Goal: Complete application form

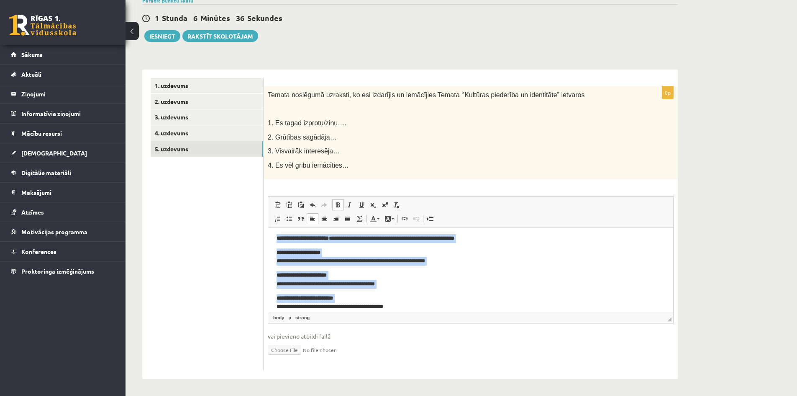
scroll to position [10, 0]
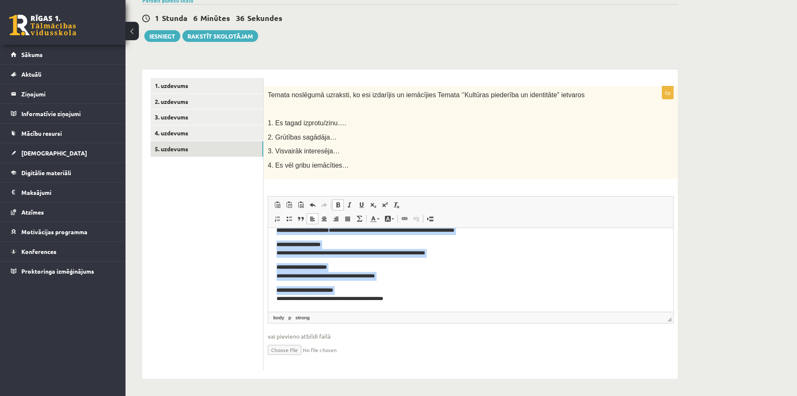
click at [414, 301] on p "**********" at bounding box center [468, 295] width 382 height 18
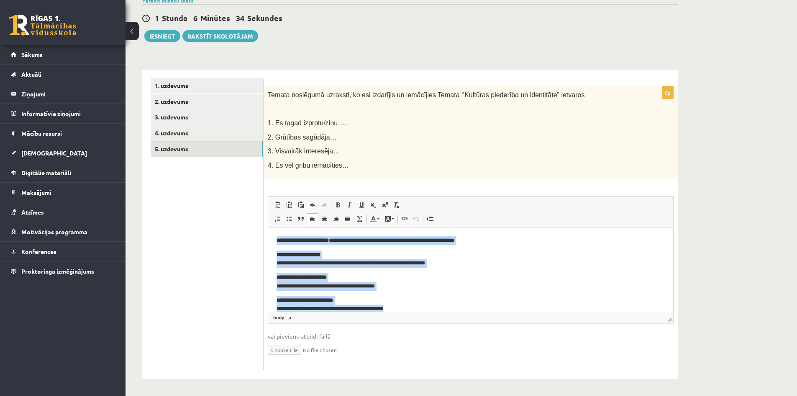
drag, startPoint x: 418, startPoint y: 300, endPoint x: 540, endPoint y: 452, distance: 194.8
click at [271, 228] on html "**********" at bounding box center [470, 275] width 405 height 94
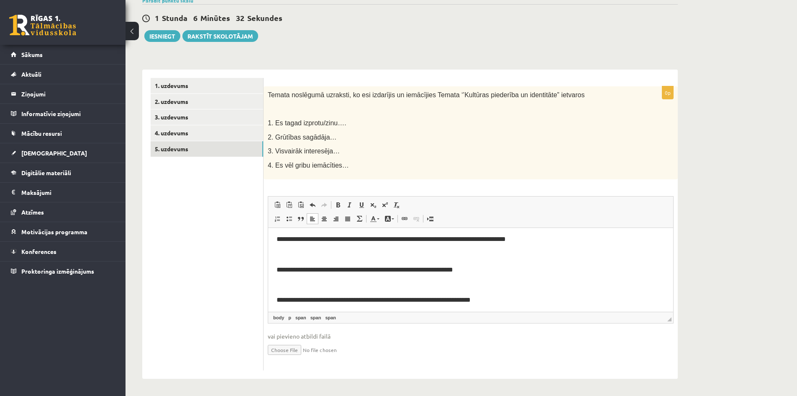
scroll to position [35, 0]
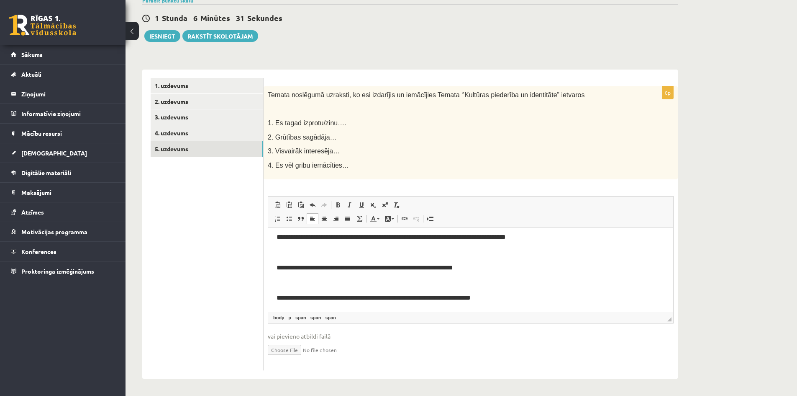
click at [278, 281] on p "Editor, wiswyg-editor-user-answer-47433757180600" at bounding box center [471, 282] width 388 height 9
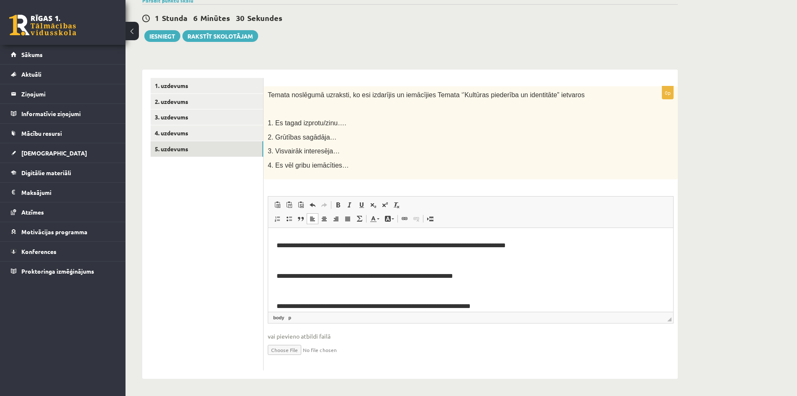
scroll to position [0, 0]
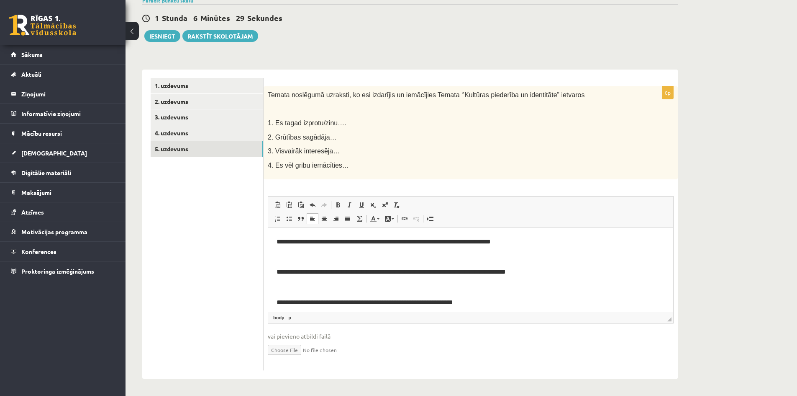
click at [278, 258] on p "Editor, wiswyg-editor-user-answer-47433757180600" at bounding box center [471, 256] width 388 height 9
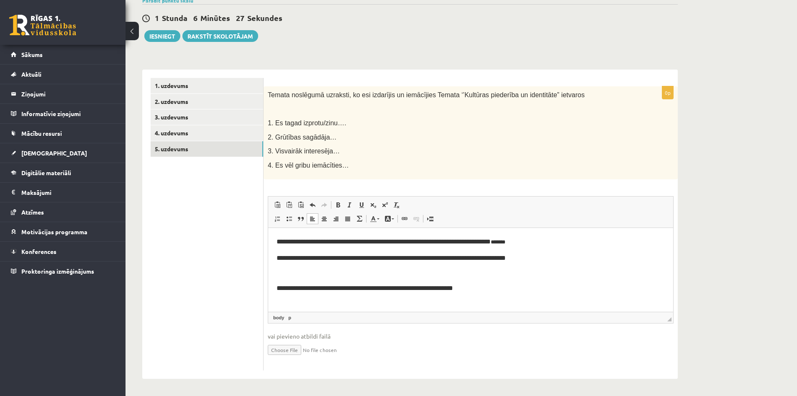
click at [278, 271] on p "Editor, wiswyg-editor-user-answer-47433757180600" at bounding box center [471, 272] width 388 height 9
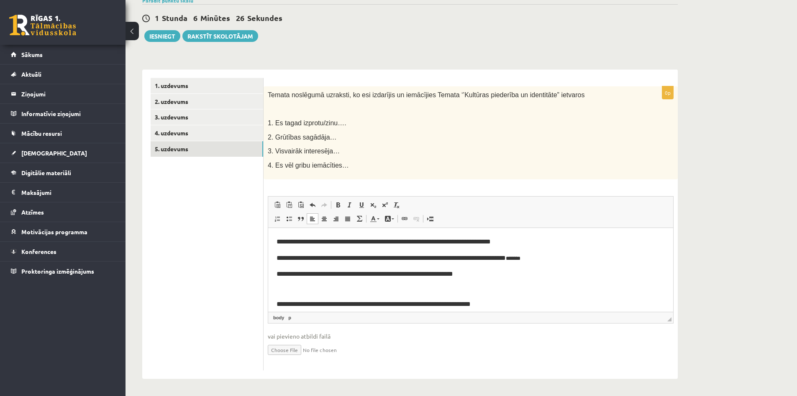
click at [278, 288] on p "Editor, wiswyg-editor-user-answer-47433757180600" at bounding box center [471, 289] width 388 height 9
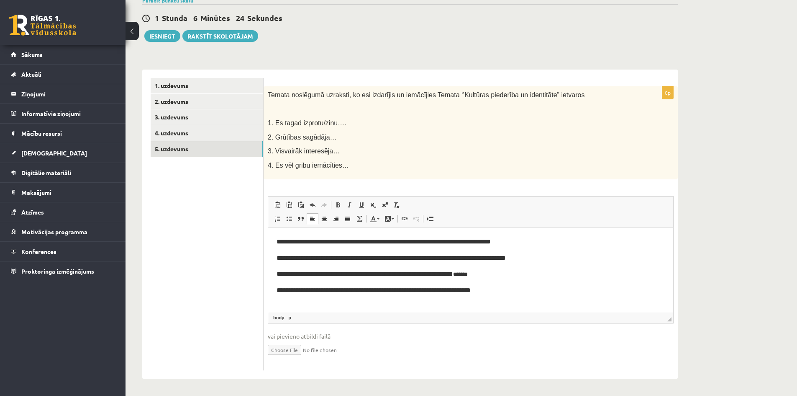
click at [278, 301] on html "**********" at bounding box center [470, 266] width 405 height 76
click at [276, 303] on html "**********" at bounding box center [470, 266] width 405 height 76
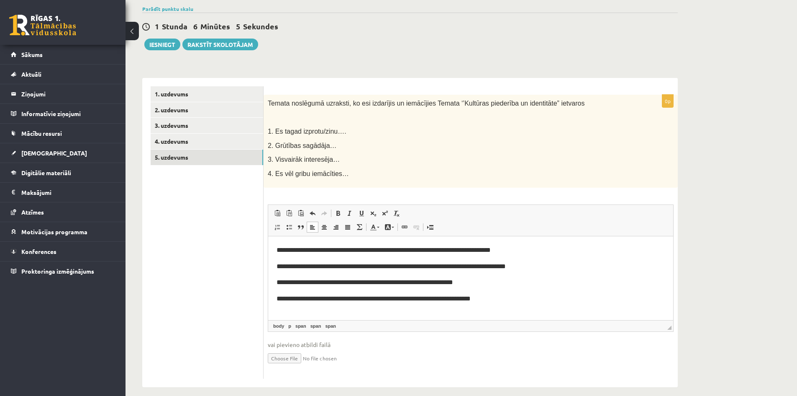
scroll to position [84, 0]
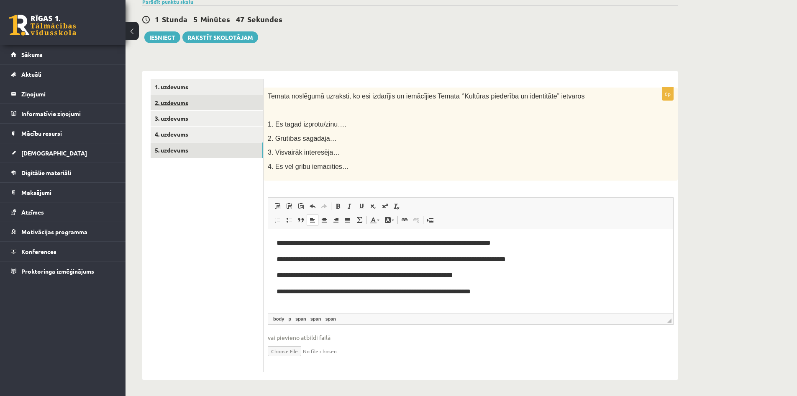
click at [178, 106] on link "2. uzdevums" at bounding box center [207, 102] width 113 height 15
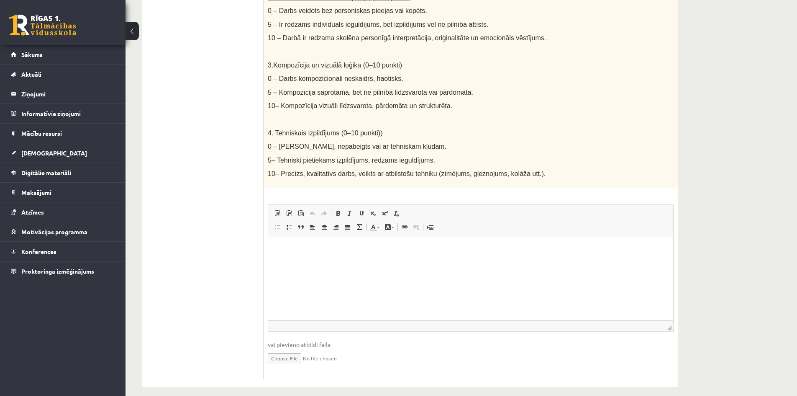
scroll to position [86, 0]
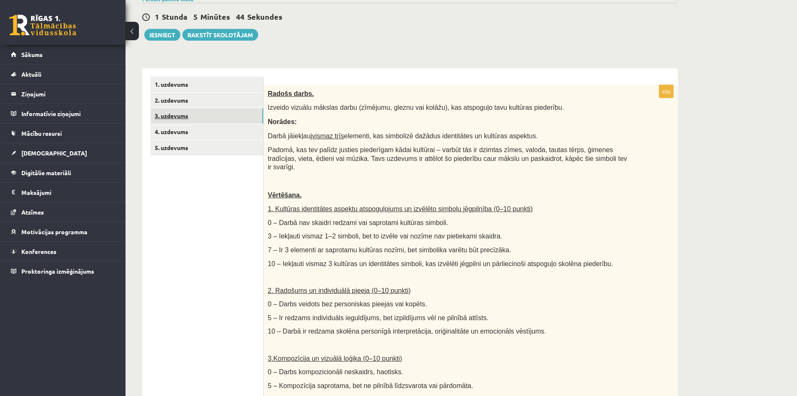
click at [168, 117] on link "3. uzdevums" at bounding box center [207, 115] width 113 height 15
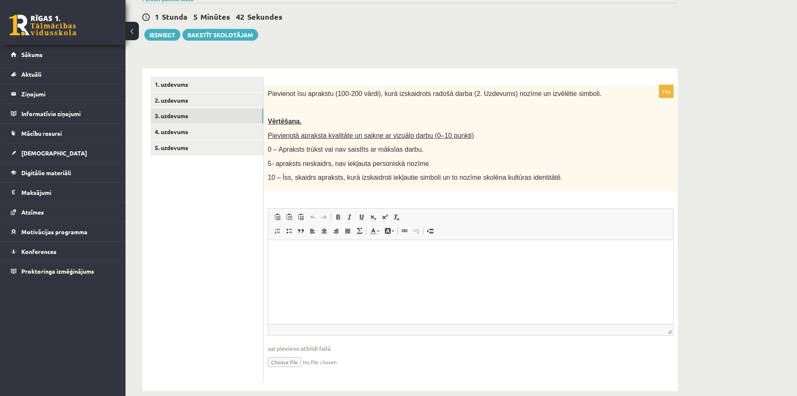
scroll to position [0, 0]
click at [176, 136] on link "4. uzdevums" at bounding box center [207, 131] width 113 height 15
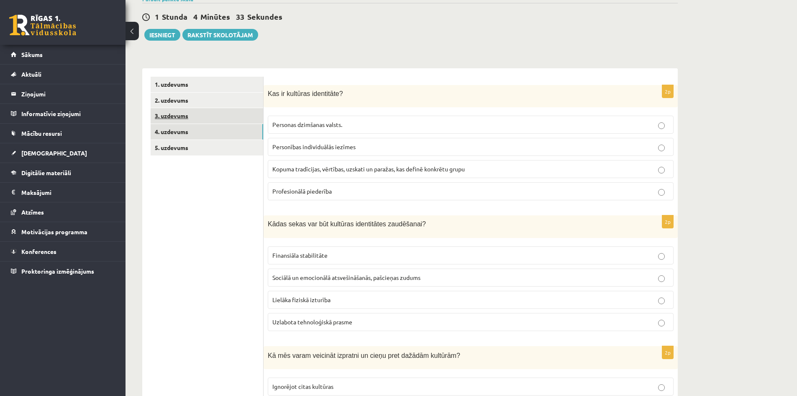
click at [174, 116] on link "3. uzdevums" at bounding box center [207, 115] width 113 height 15
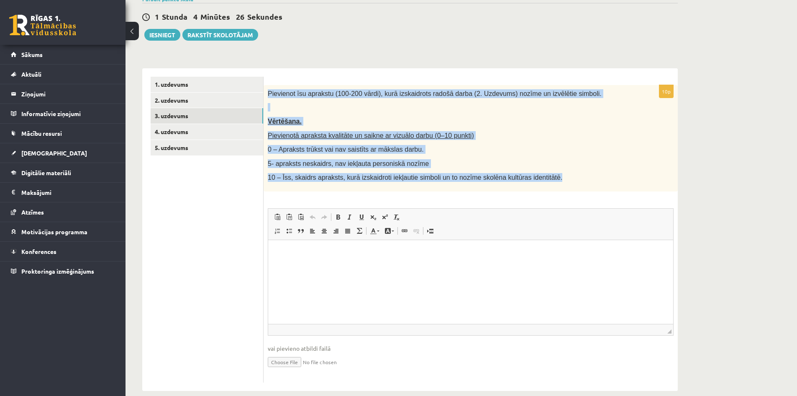
drag, startPoint x: 269, startPoint y: 93, endPoint x: 547, endPoint y: 177, distance: 290.1
click at [547, 177] on div "Pievienot īsu aprakstu (100-200 vārdi), kurā izskaidrots radošā darba (2. Uzdev…" at bounding box center [471, 138] width 414 height 106
copy div "Pievienot īsu aprakstu (100-200 vārdi), kurā izskaidrots radošā darba (2. Uzdev…"
click at [175, 101] on link "2. uzdevums" at bounding box center [207, 100] width 113 height 15
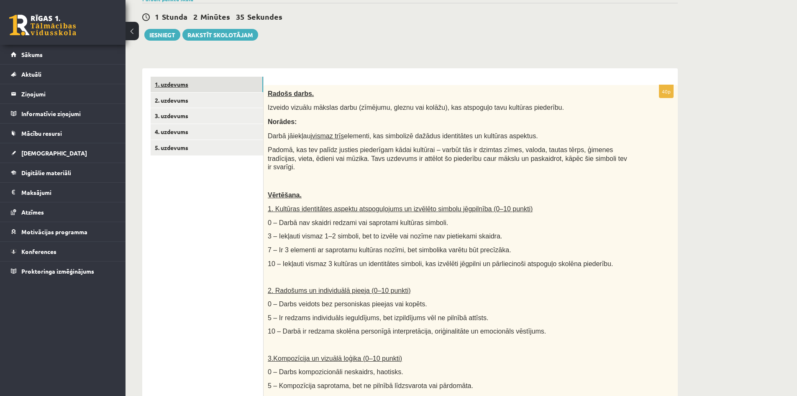
click at [172, 85] on link "1. uzdevums" at bounding box center [207, 84] width 113 height 15
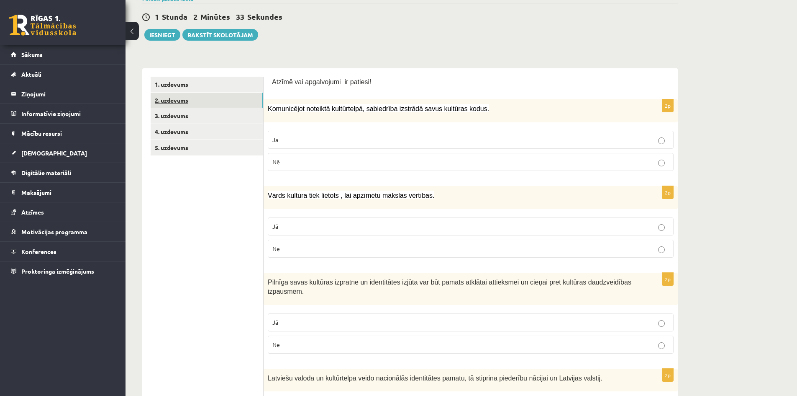
click at [180, 100] on link "2. uzdevums" at bounding box center [207, 100] width 113 height 15
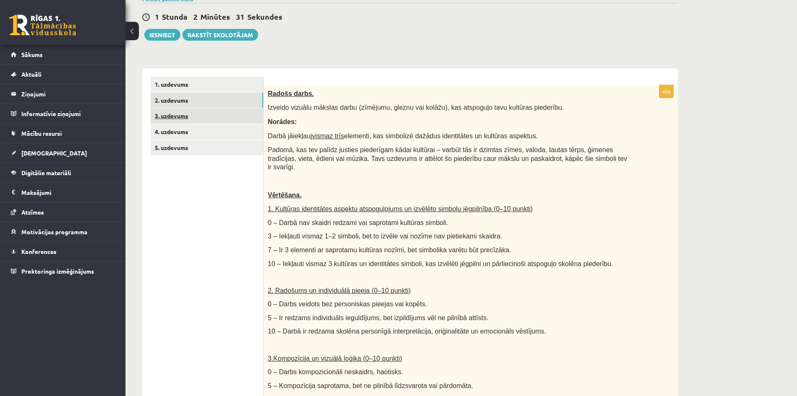
click at [179, 117] on link "3. uzdevums" at bounding box center [207, 115] width 113 height 15
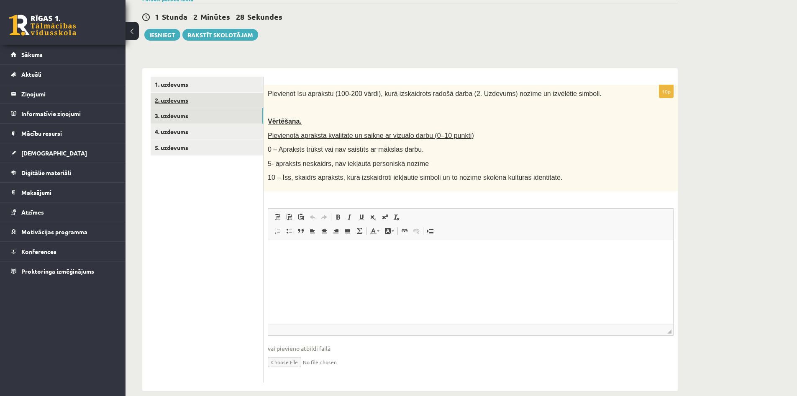
click at [167, 100] on link "2. uzdevums" at bounding box center [207, 100] width 113 height 15
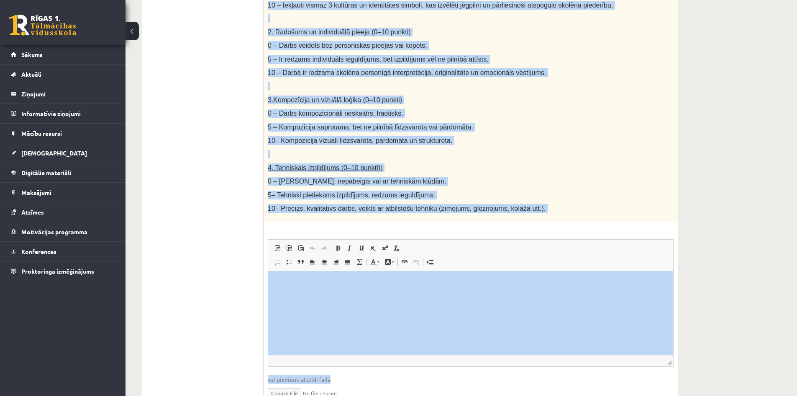
scroll to position [379, 0]
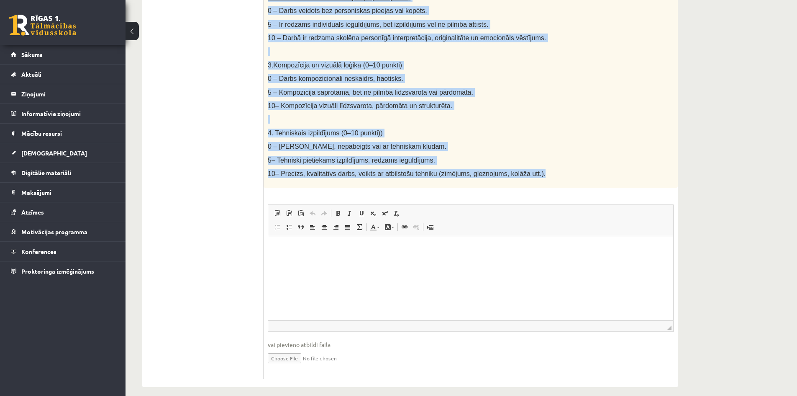
drag, startPoint x: 269, startPoint y: 93, endPoint x: 533, endPoint y: 161, distance: 272.7
copy div "Radošs darbs. Izveido vizuālu mākslas darbu (zīmējumu, gleznu vai kolāžu), kas …"
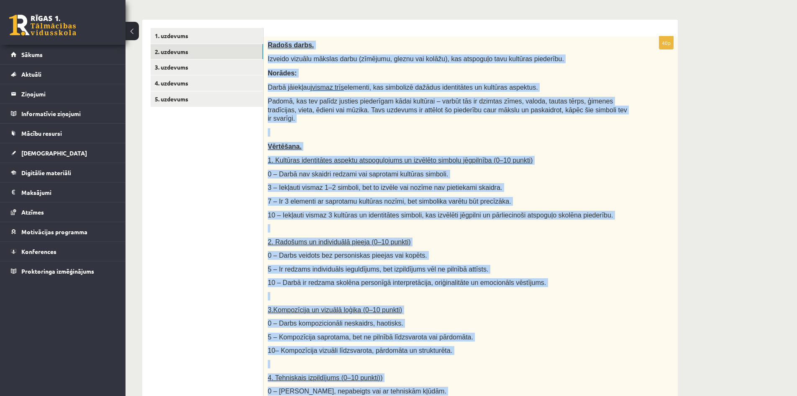
scroll to position [128, 0]
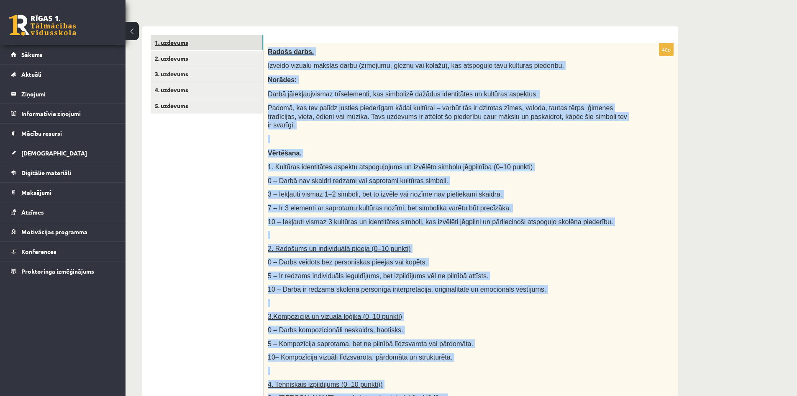
click at [166, 42] on link "1. uzdevums" at bounding box center [207, 42] width 113 height 15
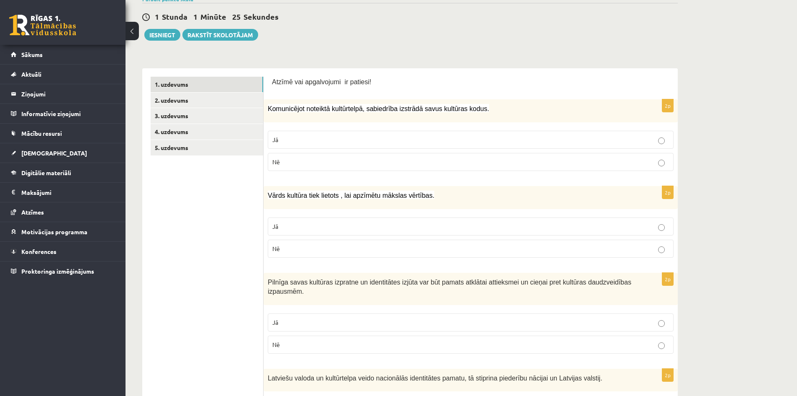
scroll to position [44, 0]
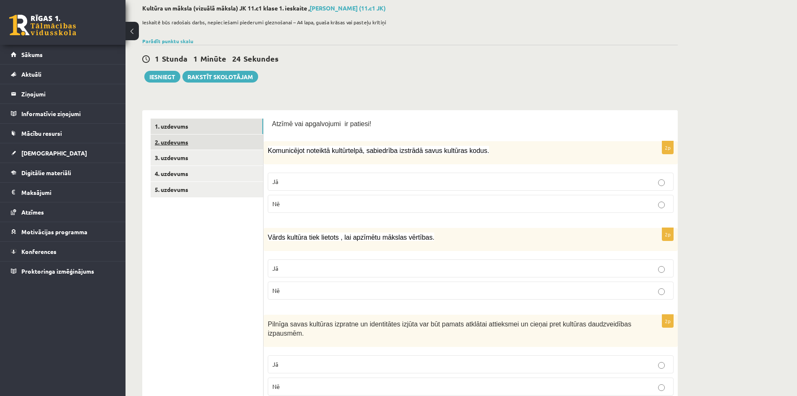
click at [171, 140] on link "2. uzdevums" at bounding box center [207, 141] width 113 height 15
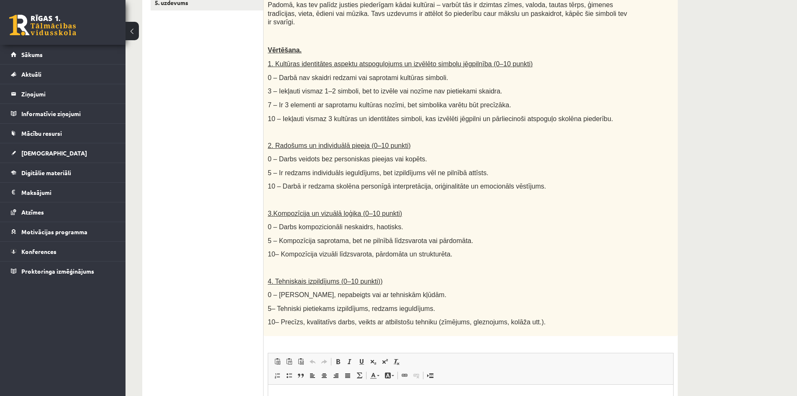
scroll to position [128, 0]
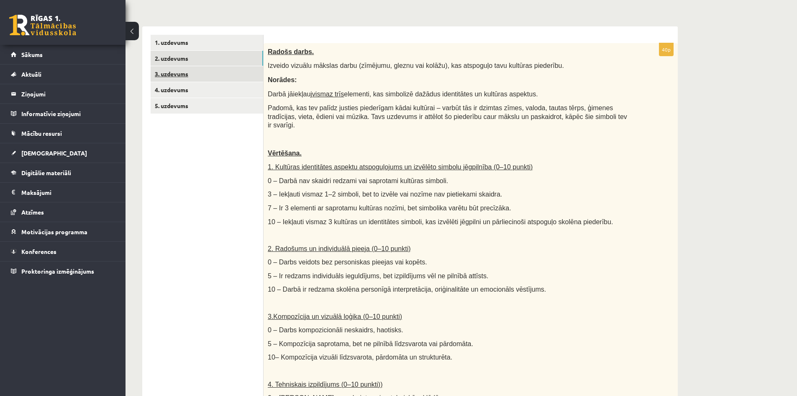
click at [170, 72] on link "3. uzdevums" at bounding box center [207, 73] width 113 height 15
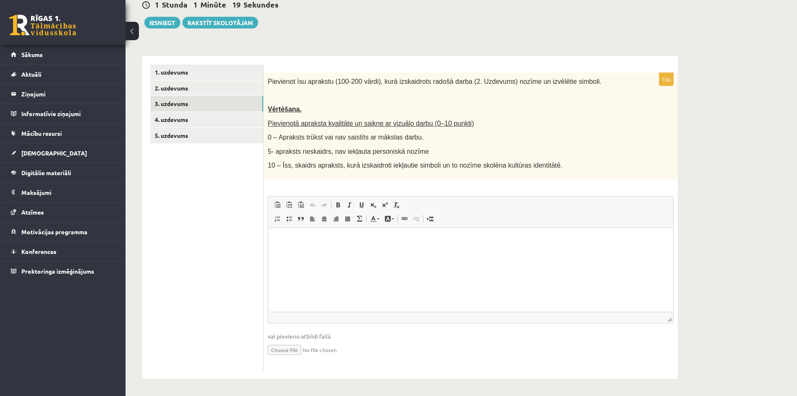
scroll to position [0, 0]
click at [172, 118] on link "4. uzdevums" at bounding box center [207, 119] width 113 height 15
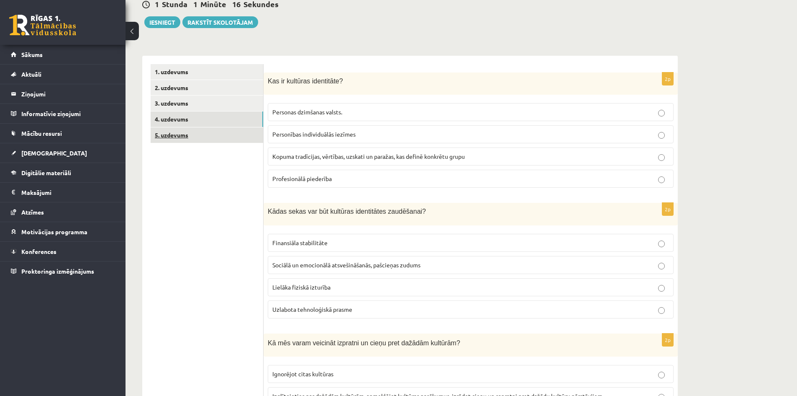
click at [173, 136] on link "5. uzdevums" at bounding box center [207, 134] width 113 height 15
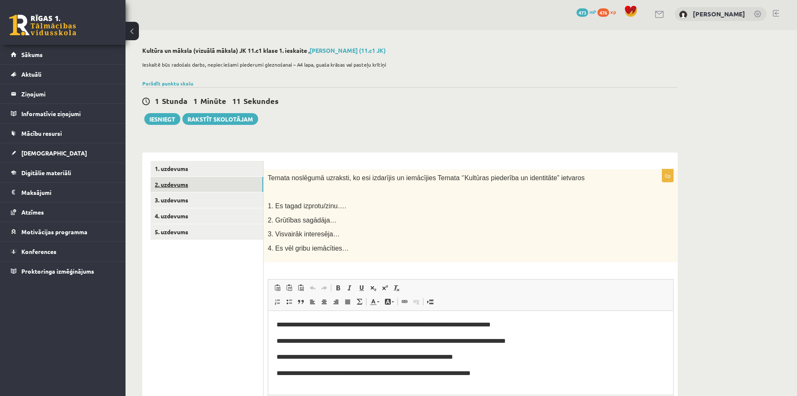
click at [174, 182] on link "2. uzdevums" at bounding box center [207, 184] width 113 height 15
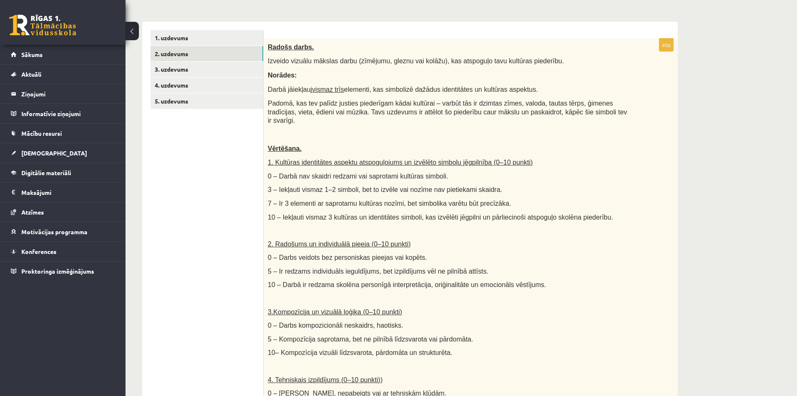
scroll to position [128, 0]
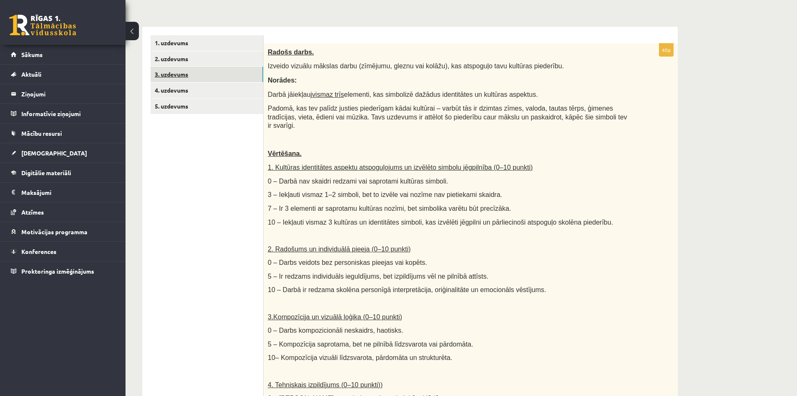
click at [176, 74] on link "3. uzdevums" at bounding box center [207, 74] width 113 height 15
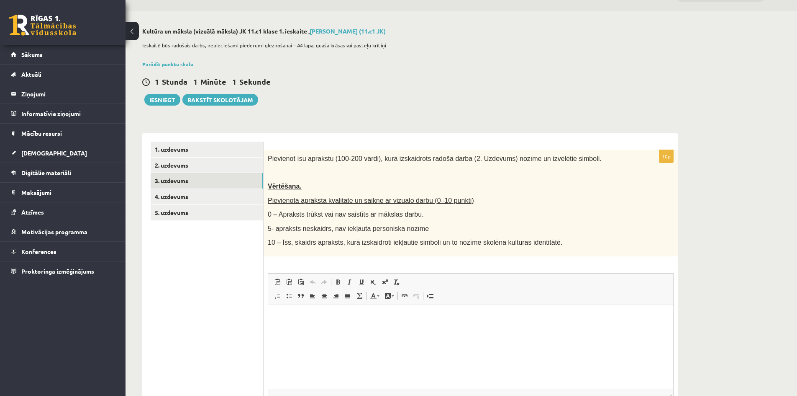
scroll to position [15, 0]
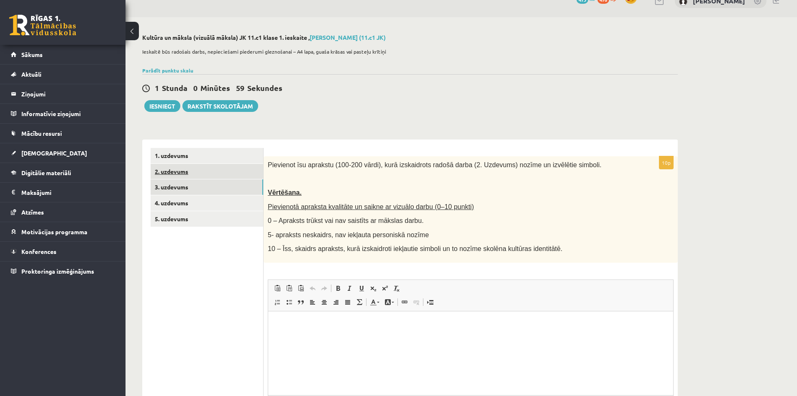
click at [171, 172] on link "2. uzdevums" at bounding box center [207, 171] width 113 height 15
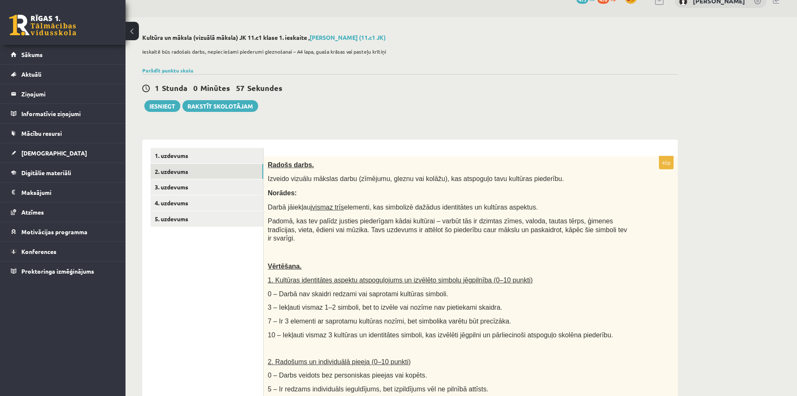
scroll to position [0, 0]
click at [177, 187] on link "3. uzdevums" at bounding box center [207, 186] width 113 height 15
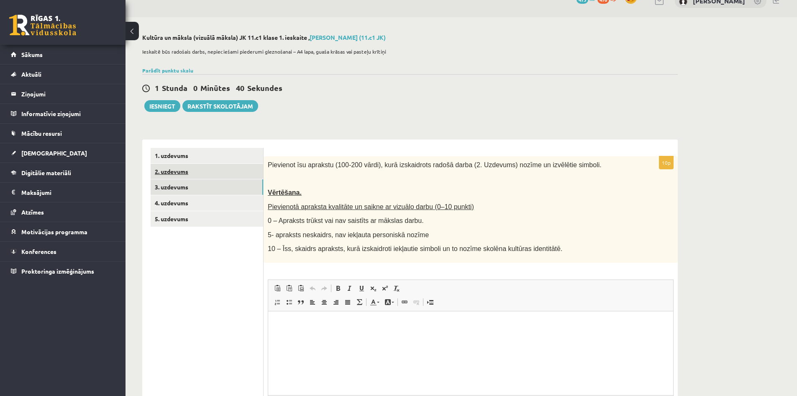
click at [172, 172] on link "2. uzdevums" at bounding box center [207, 171] width 113 height 15
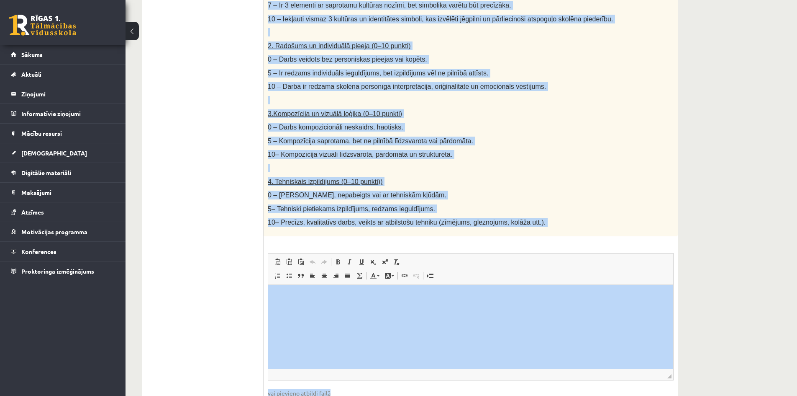
scroll to position [379, 0]
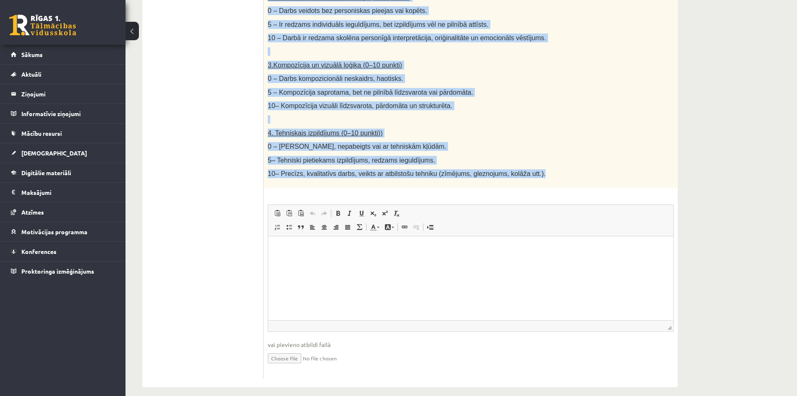
drag, startPoint x: 268, startPoint y: 164, endPoint x: 524, endPoint y: 162, distance: 255.3
copy div "Radošs darbs. Izveido vizuālu mākslas darbu (zīmējumu, gleznu vai kolāžu), kas …"
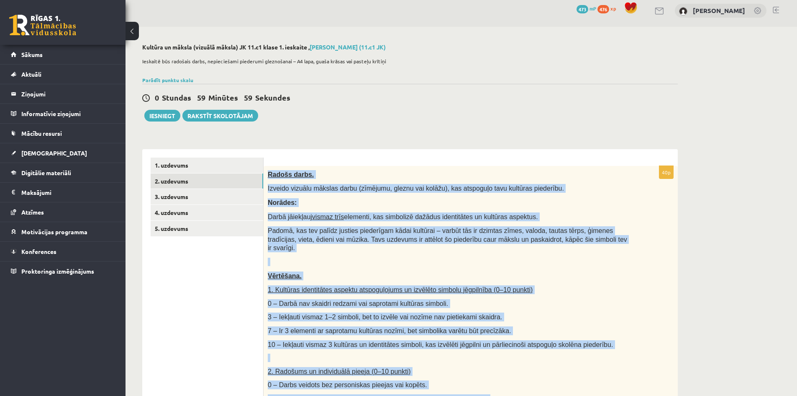
scroll to position [3, 0]
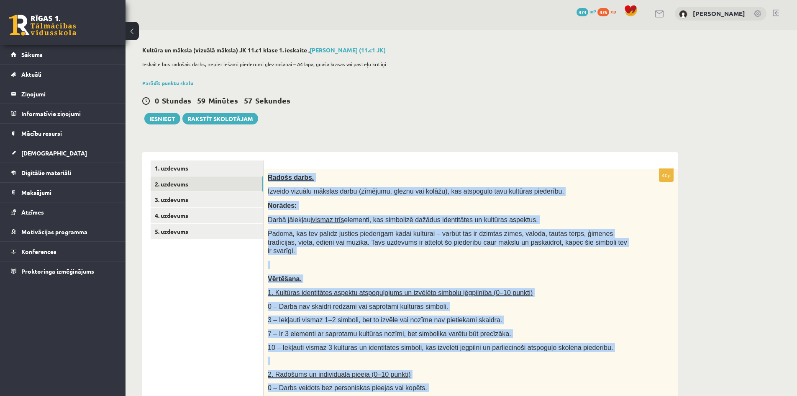
copy div "Radošs darbs. Izveido vizuālu mākslas darbu (zīmējumu, gleznu vai kolāžu), kas …"
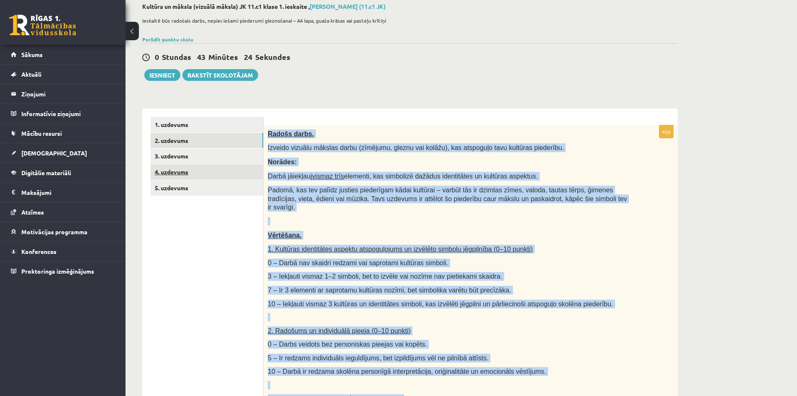
scroll to position [0, 0]
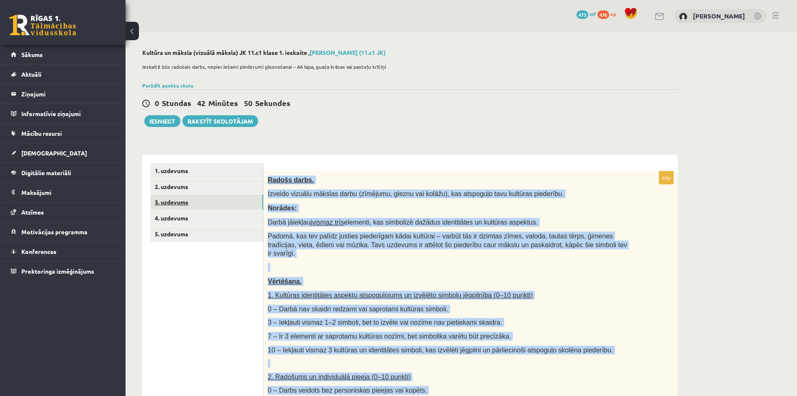
click at [175, 204] on link "3. uzdevums" at bounding box center [207, 201] width 113 height 15
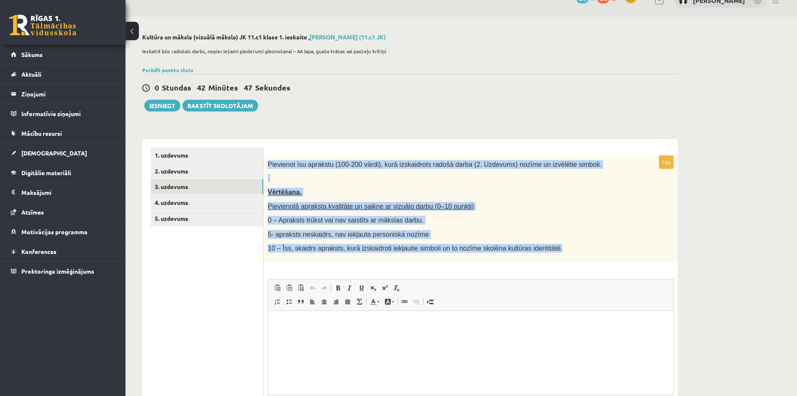
drag, startPoint x: 268, startPoint y: 164, endPoint x: 547, endPoint y: 245, distance: 290.9
click at [547, 245] on div "Pievienot īsu aprakstu (100-200 vārdi), kurā izskaidrots radošā darba (2. Uzdev…" at bounding box center [471, 209] width 414 height 106
copy div "Pievienot īsu aprakstu (100-200 vārdi), kurā izskaidrots radošā darba (2. Uzdev…"
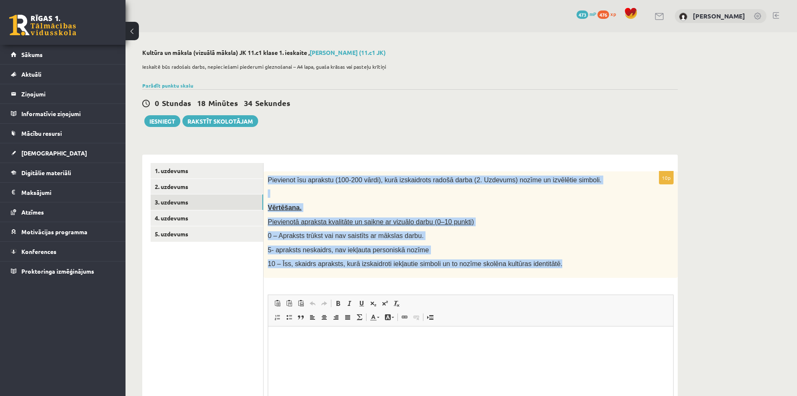
click at [285, 181] on span "Pievienot īsu aprakstu (100-200 vārdi), kurā izskaidrots radošā darba (2. Uzdev…" at bounding box center [435, 179] width 334 height 7
drag, startPoint x: 268, startPoint y: 179, endPoint x: 541, endPoint y: 267, distance: 286.8
click at [541, 267] on div "Pievienot īsu aprakstu (100-200 vārdi), kurā izskaidrots radošā darba (2. Uzdev…" at bounding box center [471, 224] width 414 height 106
copy div "Pievienot īsu aprakstu (100-200 vārdi), kurā izskaidrots radošā darba (2. Uzdev…"
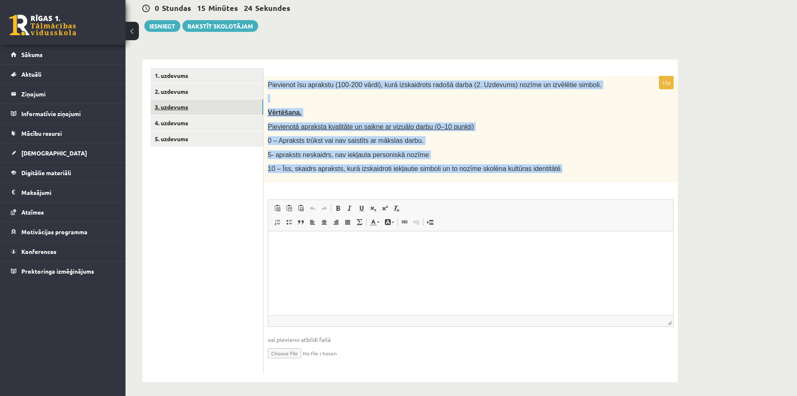
scroll to position [99, 0]
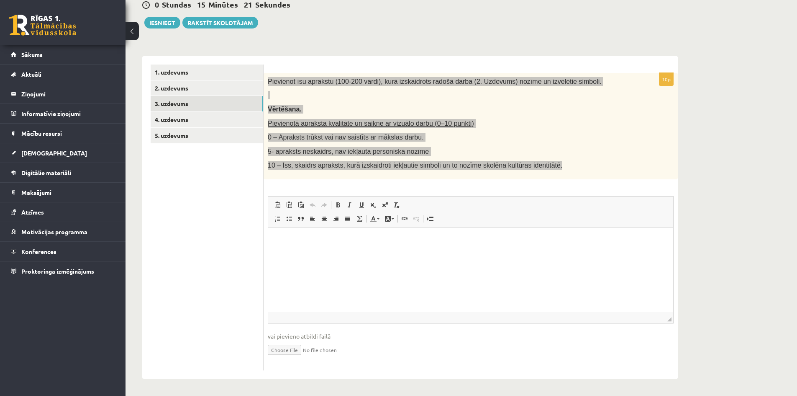
click at [313, 253] on html at bounding box center [470, 240] width 405 height 26
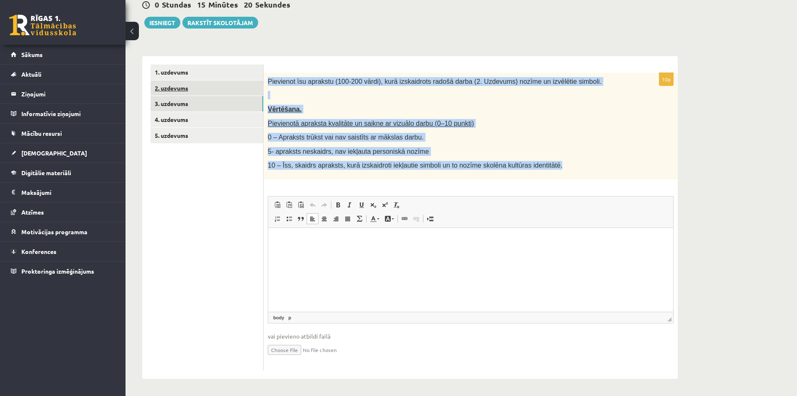
click at [177, 86] on link "2. uzdevums" at bounding box center [207, 87] width 113 height 15
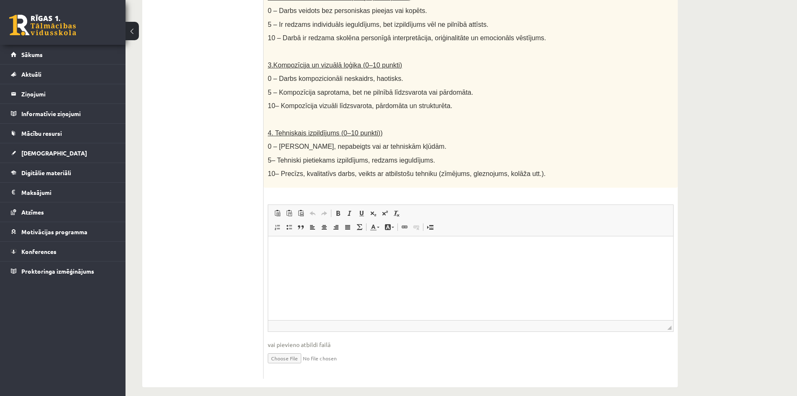
scroll to position [0, 0]
click at [284, 349] on input "file" at bounding box center [471, 357] width 406 height 17
type input "**********"
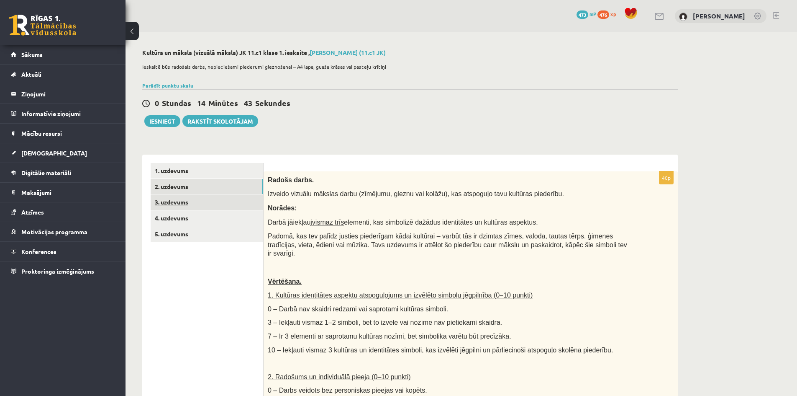
click at [179, 203] on link "3. uzdevums" at bounding box center [207, 201] width 113 height 15
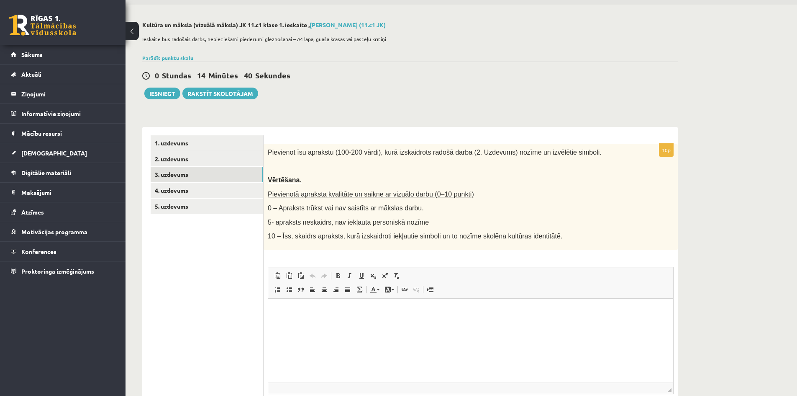
scroll to position [42, 0]
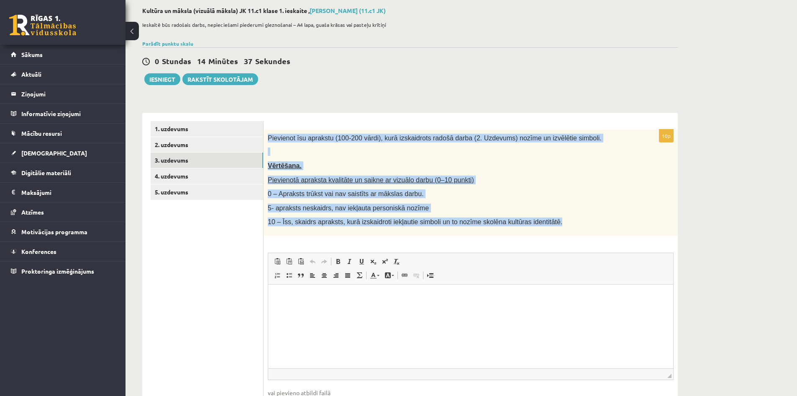
drag, startPoint x: 269, startPoint y: 138, endPoint x: 545, endPoint y: 225, distance: 290.2
click at [545, 225] on div "Pievienot īsu aprakstu (100-200 vārdi), kurā izskaidrots radošā darba (2. Uzdev…" at bounding box center [471, 182] width 414 height 106
copy div "Pievienot īsu aprakstu (100-200 vārdi), kurā izskaidrots radošā darba (2. Uzdev…"
click at [185, 172] on link "4. uzdevums" at bounding box center [207, 175] width 113 height 15
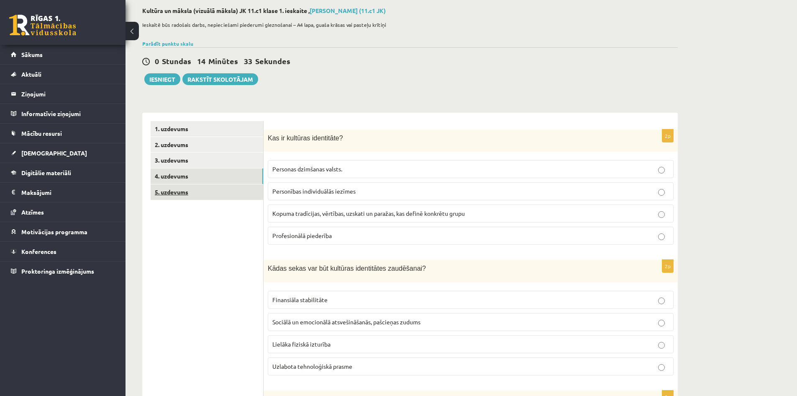
click at [177, 194] on link "5. uzdevums" at bounding box center [207, 191] width 113 height 15
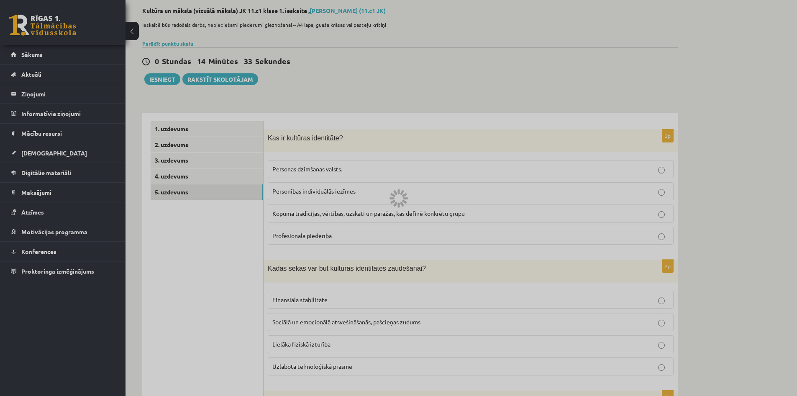
scroll to position [2, 0]
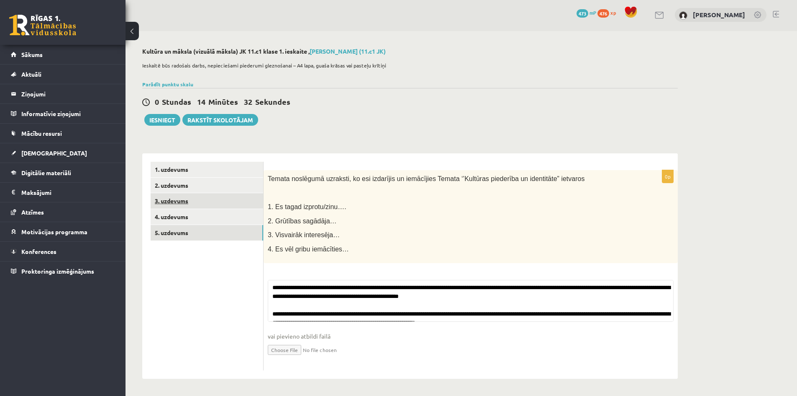
click at [176, 201] on link "3. uzdevums" at bounding box center [207, 200] width 113 height 15
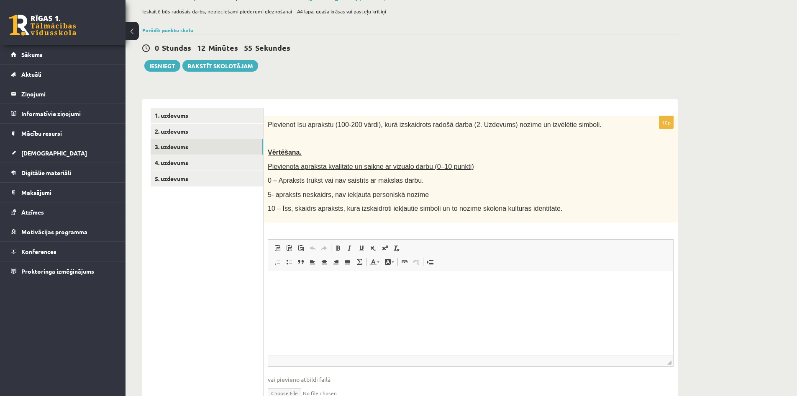
scroll to position [99, 0]
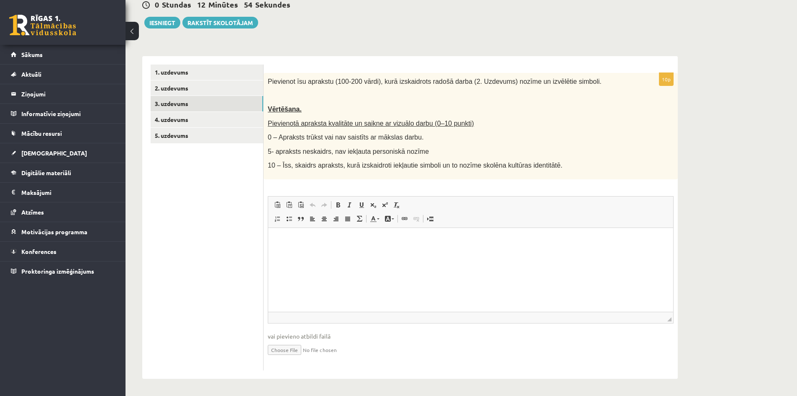
click at [308, 236] on p "Editor, wiswyg-editor-user-answer-47433782053240" at bounding box center [471, 240] width 388 height 9
click at [327, 244] on span "Paste" at bounding box center [332, 242] width 26 height 12
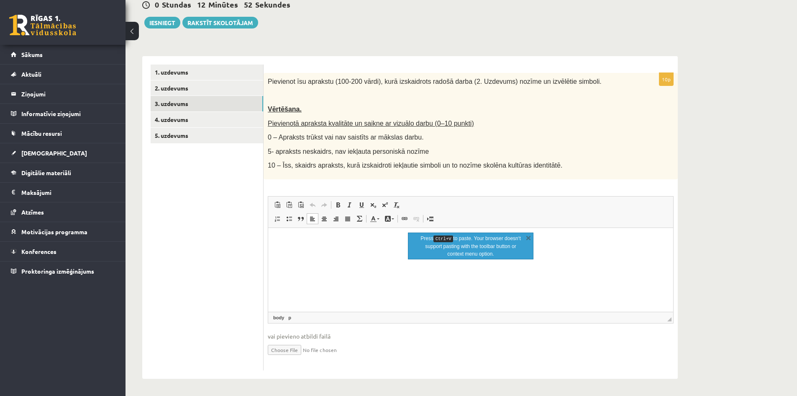
click at [327, 244] on p "Editor, wiswyg-editor-user-answer-47433782053240" at bounding box center [471, 240] width 388 height 9
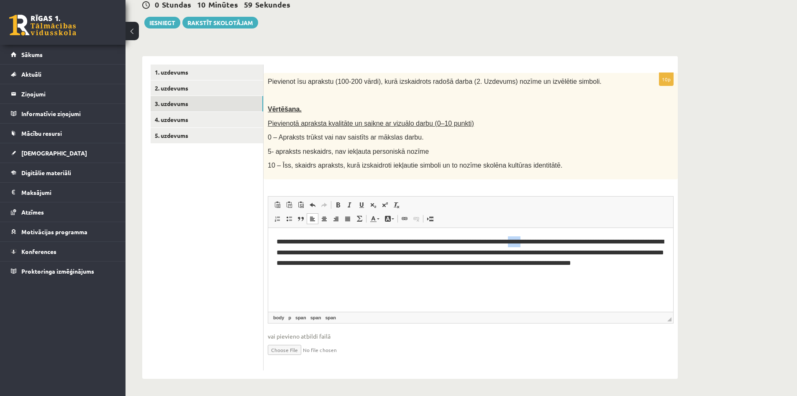
drag, startPoint x: 516, startPoint y: 240, endPoint x: 530, endPoint y: 242, distance: 14.4
click at [530, 242] on span "**********" at bounding box center [471, 252] width 388 height 28
click at [527, 242] on span "**********" at bounding box center [471, 252] width 388 height 28
drag, startPoint x: 515, startPoint y: 240, endPoint x: 529, endPoint y: 242, distance: 14.3
click at [529, 242] on span "**********" at bounding box center [471, 252] width 388 height 28
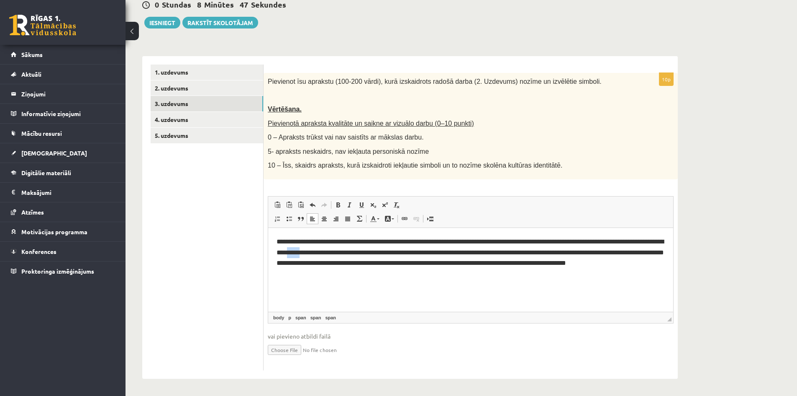
drag, startPoint x: 311, startPoint y: 251, endPoint x: 325, endPoint y: 252, distance: 14.7
click at [325, 252] on span "**********" at bounding box center [471, 252] width 388 height 28
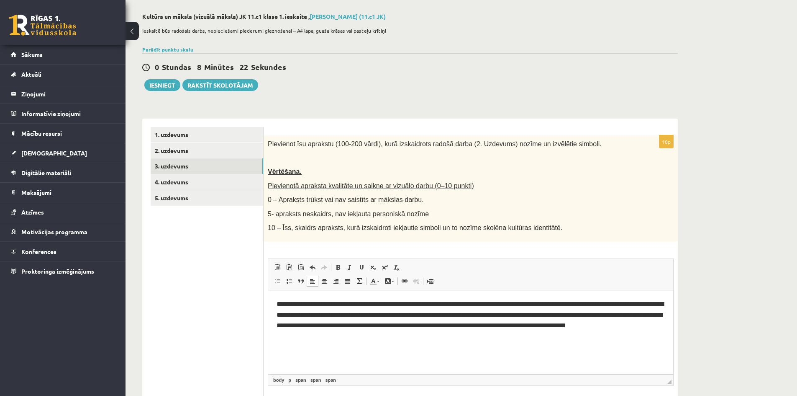
scroll to position [0, 0]
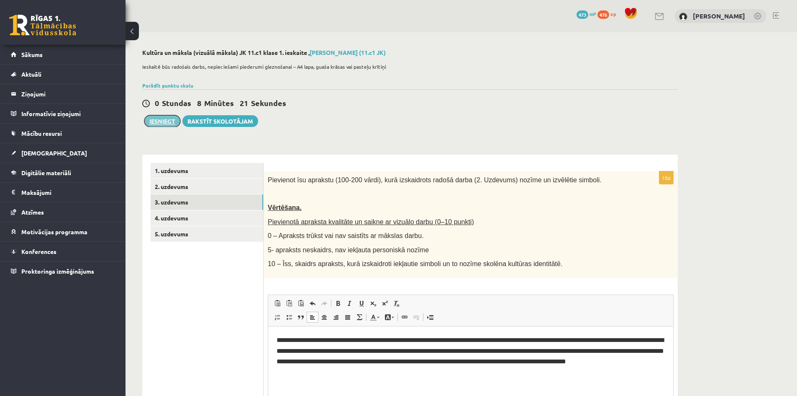
click at [166, 121] on button "Iesniegt" at bounding box center [162, 121] width 36 height 12
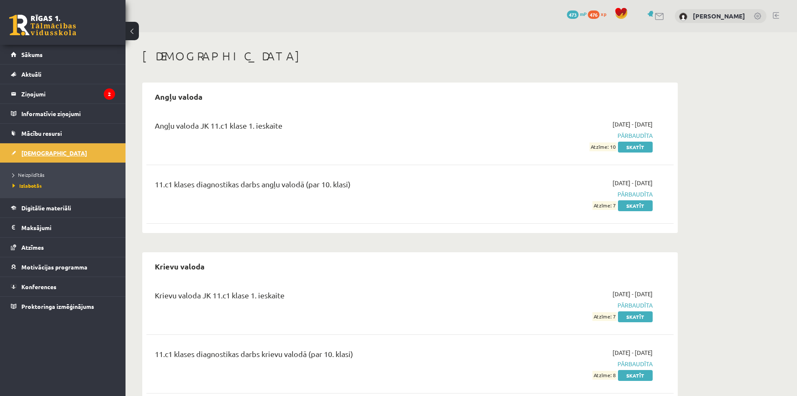
click at [35, 151] on span "[DEMOGRAPHIC_DATA]" at bounding box center [54, 153] width 66 height 8
